Goal: Task Accomplishment & Management: Complete application form

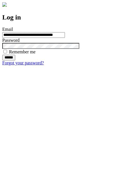
type input "**********"
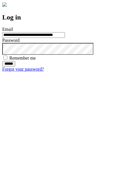
click at [15, 67] on input "******" at bounding box center [8, 64] width 13 height 6
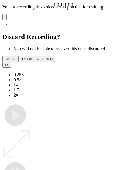
type input "**********"
